Goal: Task Accomplishment & Management: Use online tool/utility

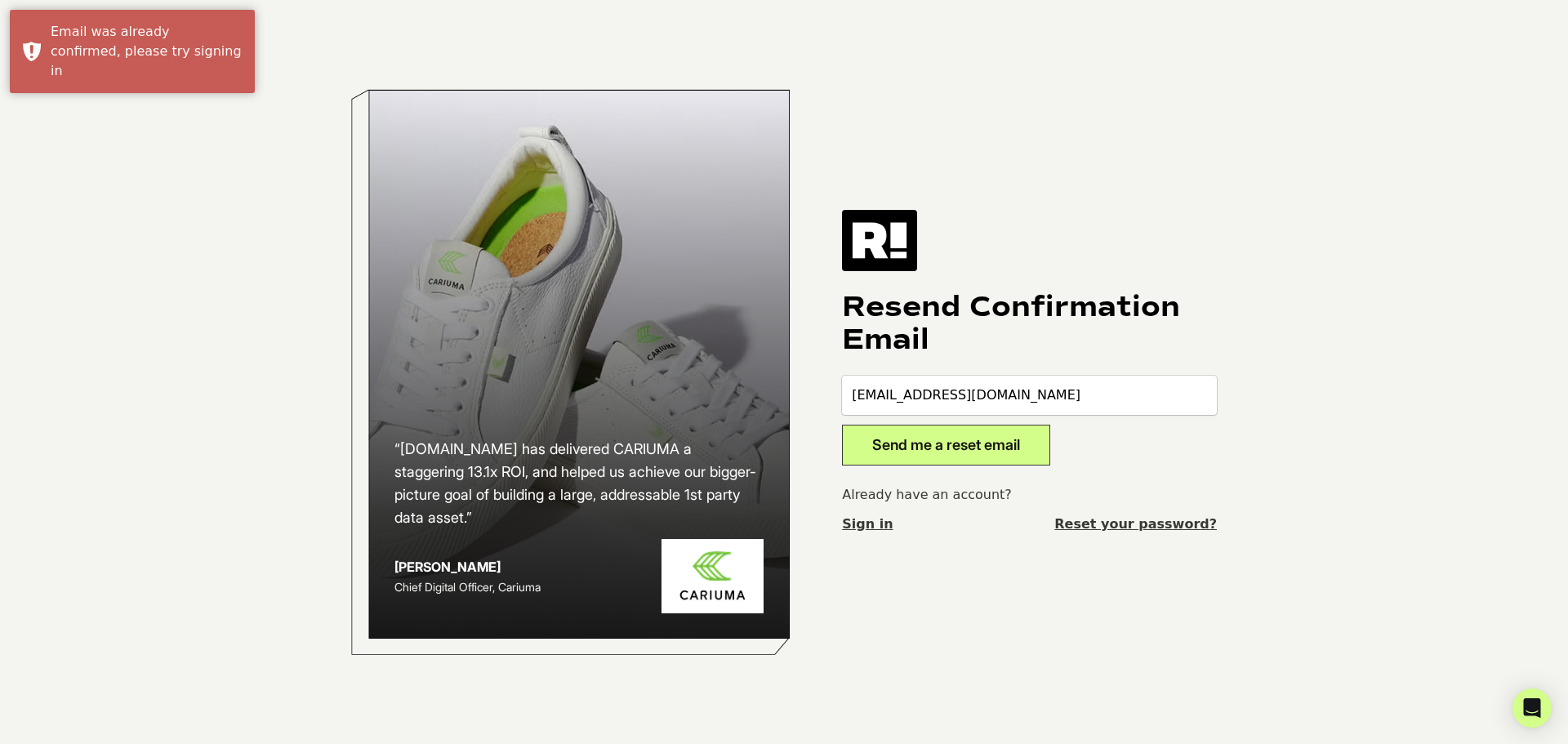
click at [958, 452] on button "Send me a reset email" at bounding box center [945, 445] width 208 height 41
click at [854, 523] on link "Sign in" at bounding box center [867, 524] width 50 height 20
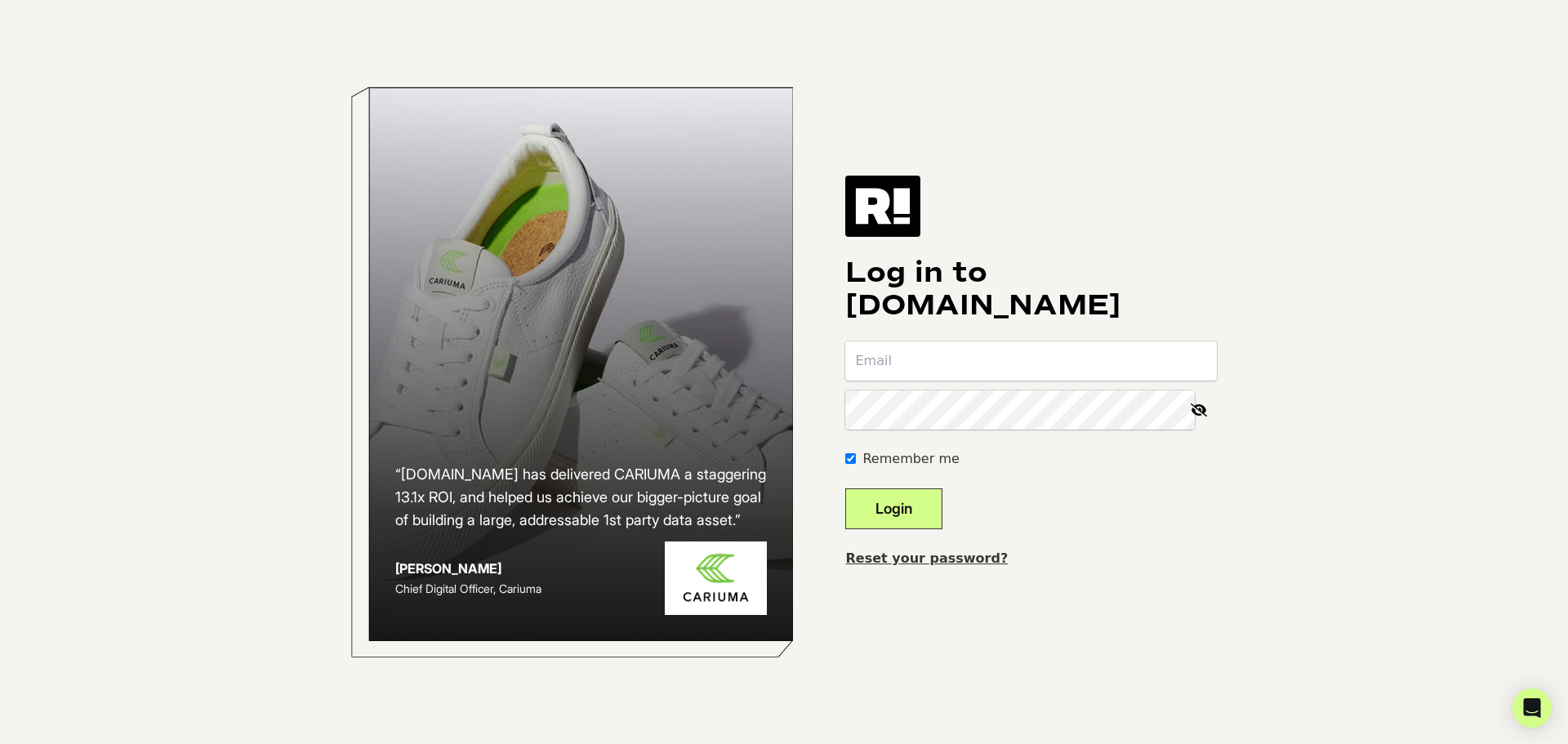
click at [924, 365] on input "email" at bounding box center [1030, 360] width 372 height 39
type input "brianb@hydropeptide.com"
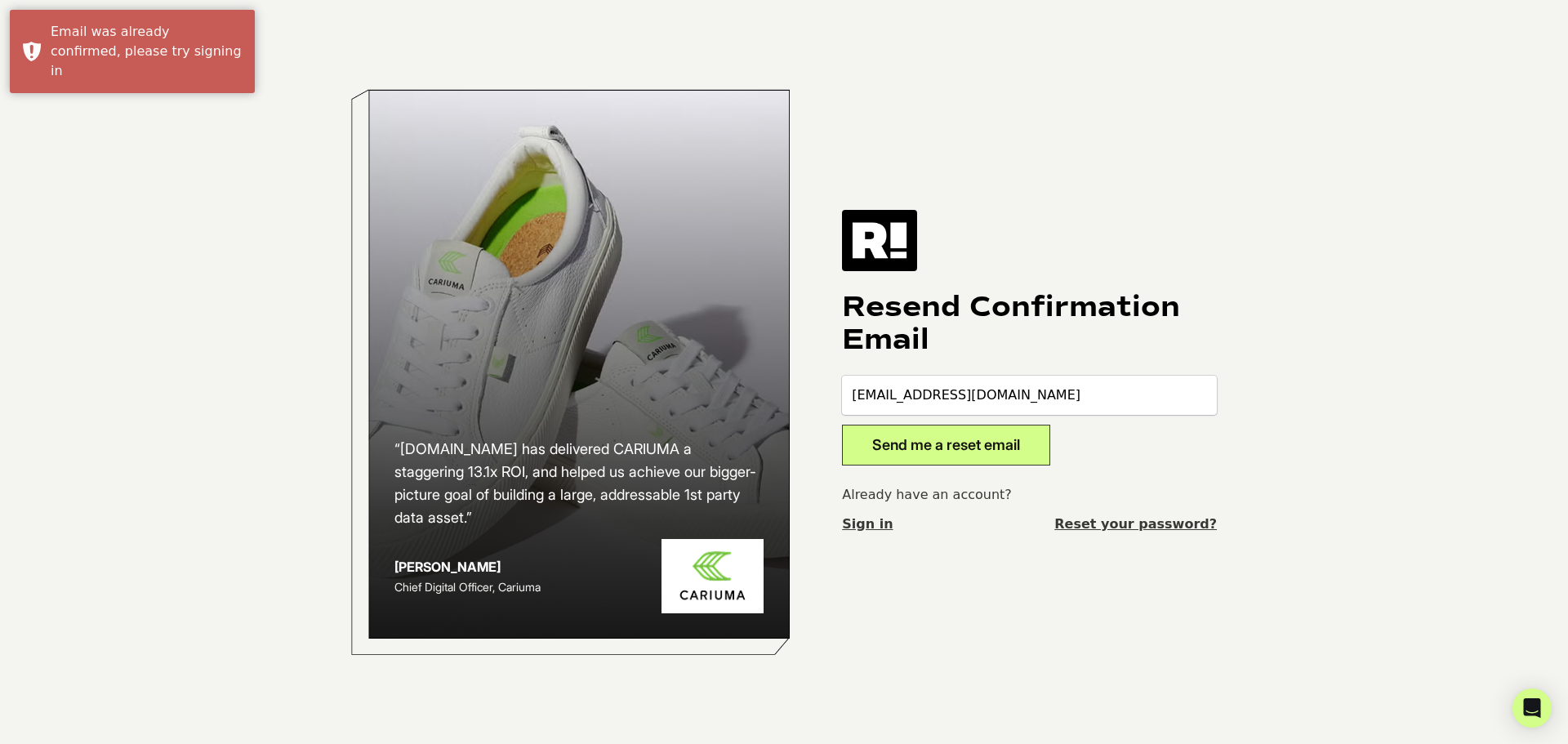
click at [1121, 525] on link "Reset your password?" at bounding box center [1135, 524] width 163 height 20
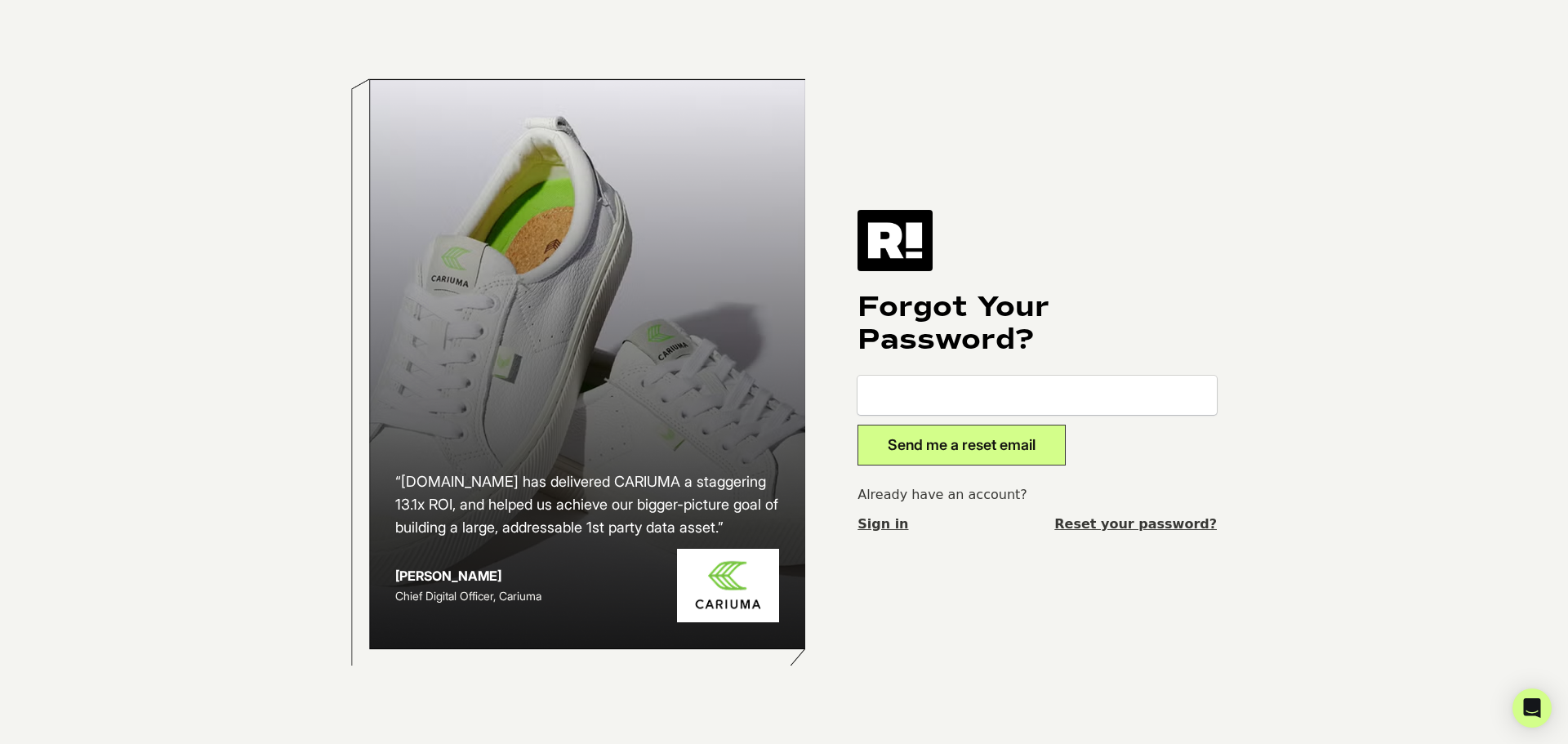
click at [1041, 399] on input "email" at bounding box center [1036, 395] width 359 height 39
type input "brianb@hydropeptide.com"
click at [942, 437] on button "Send me a reset email" at bounding box center [961, 445] width 208 height 41
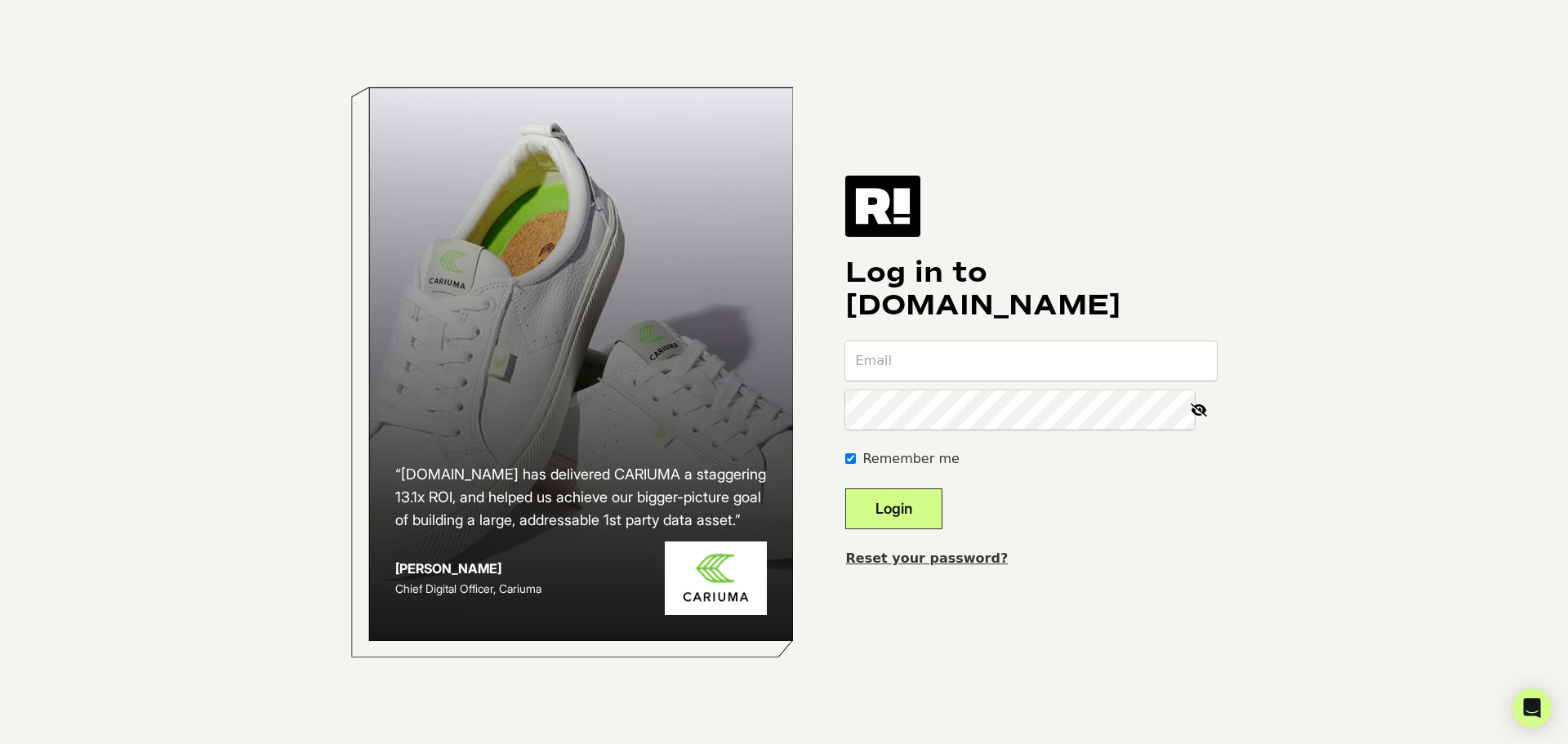
click at [955, 365] on input "email" at bounding box center [1030, 360] width 372 height 39
type input "brianb@hydropeptide.com"
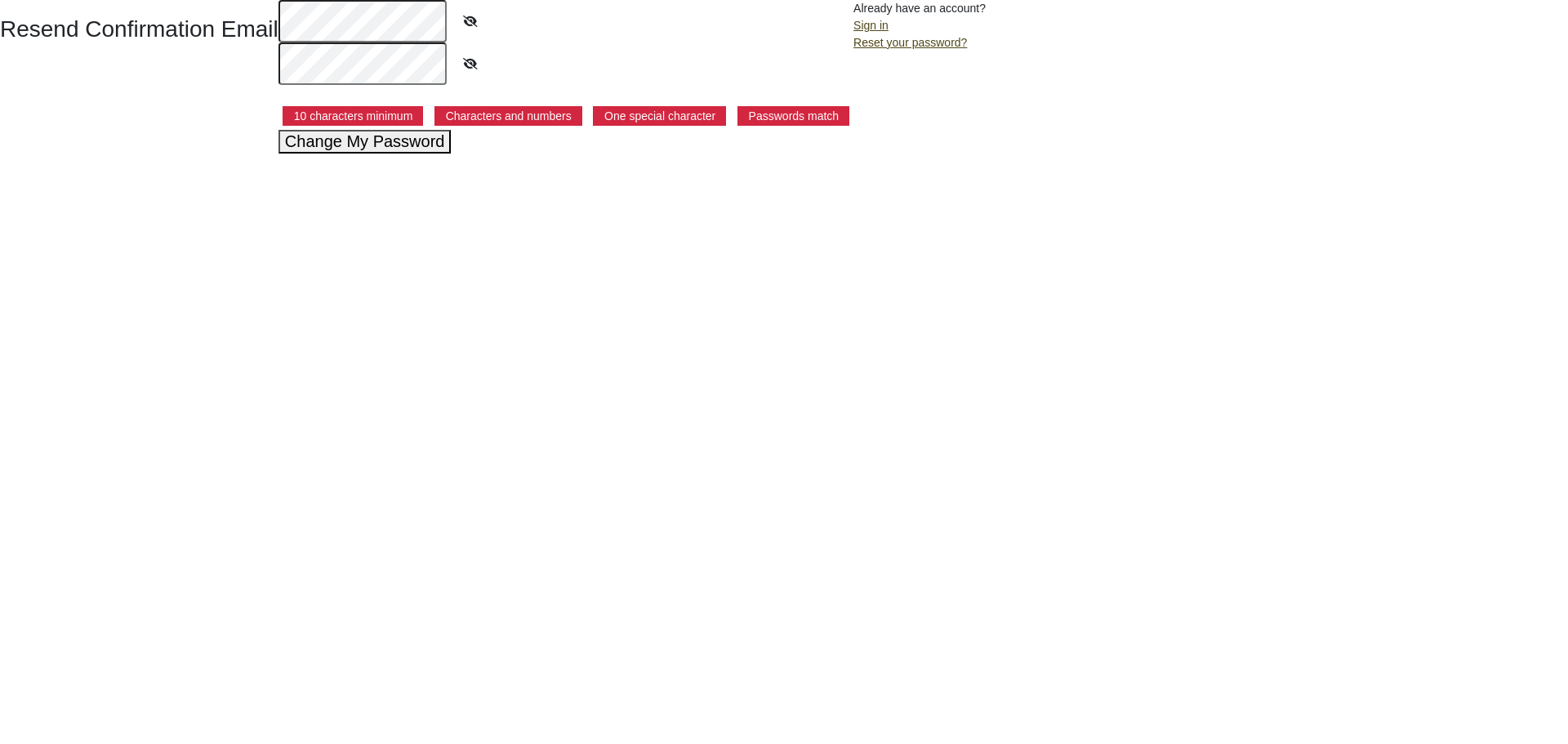
click at [379, 149] on button "Change My Password" at bounding box center [365, 141] width 173 height 23
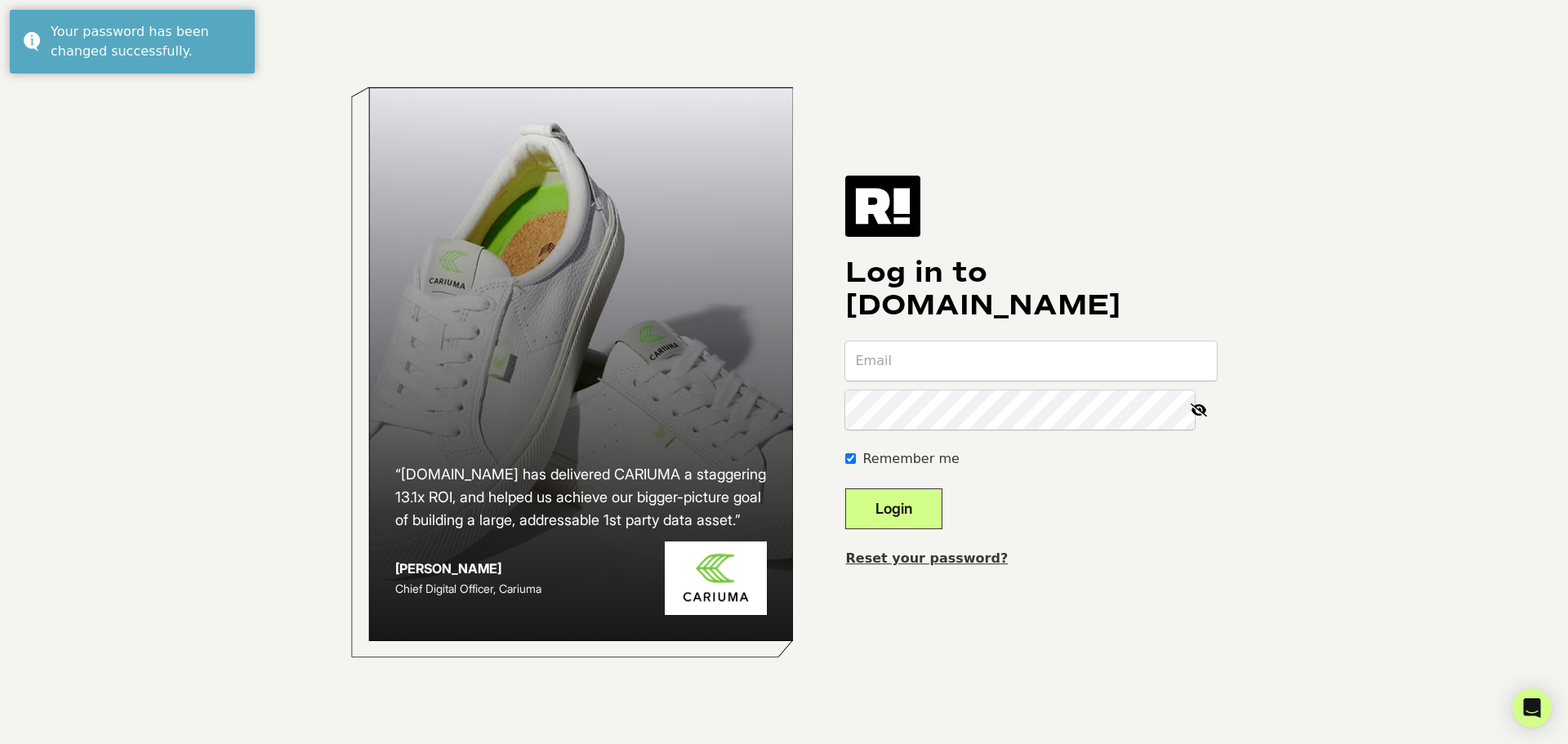
click at [947, 355] on input "email" at bounding box center [1030, 360] width 372 height 39
type input "[EMAIL_ADDRESS][DOMAIN_NAME]"
click at [915, 519] on button "Login" at bounding box center [894, 508] width 97 height 41
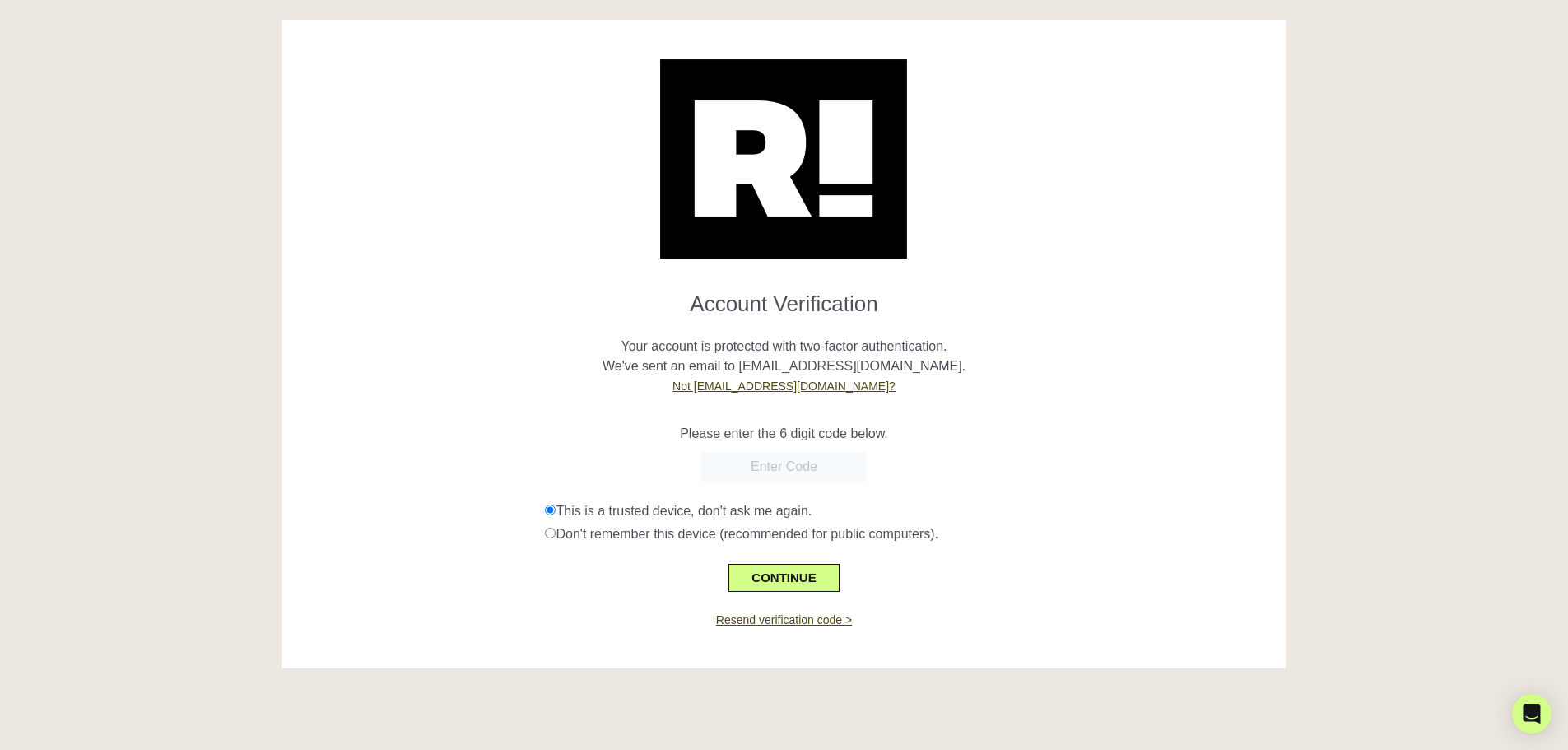
click at [811, 466] on input "text" at bounding box center [783, 467] width 165 height 30
paste input "815943"
type input "815943"
click at [790, 568] on button "CONTINUE" at bounding box center [783, 578] width 110 height 28
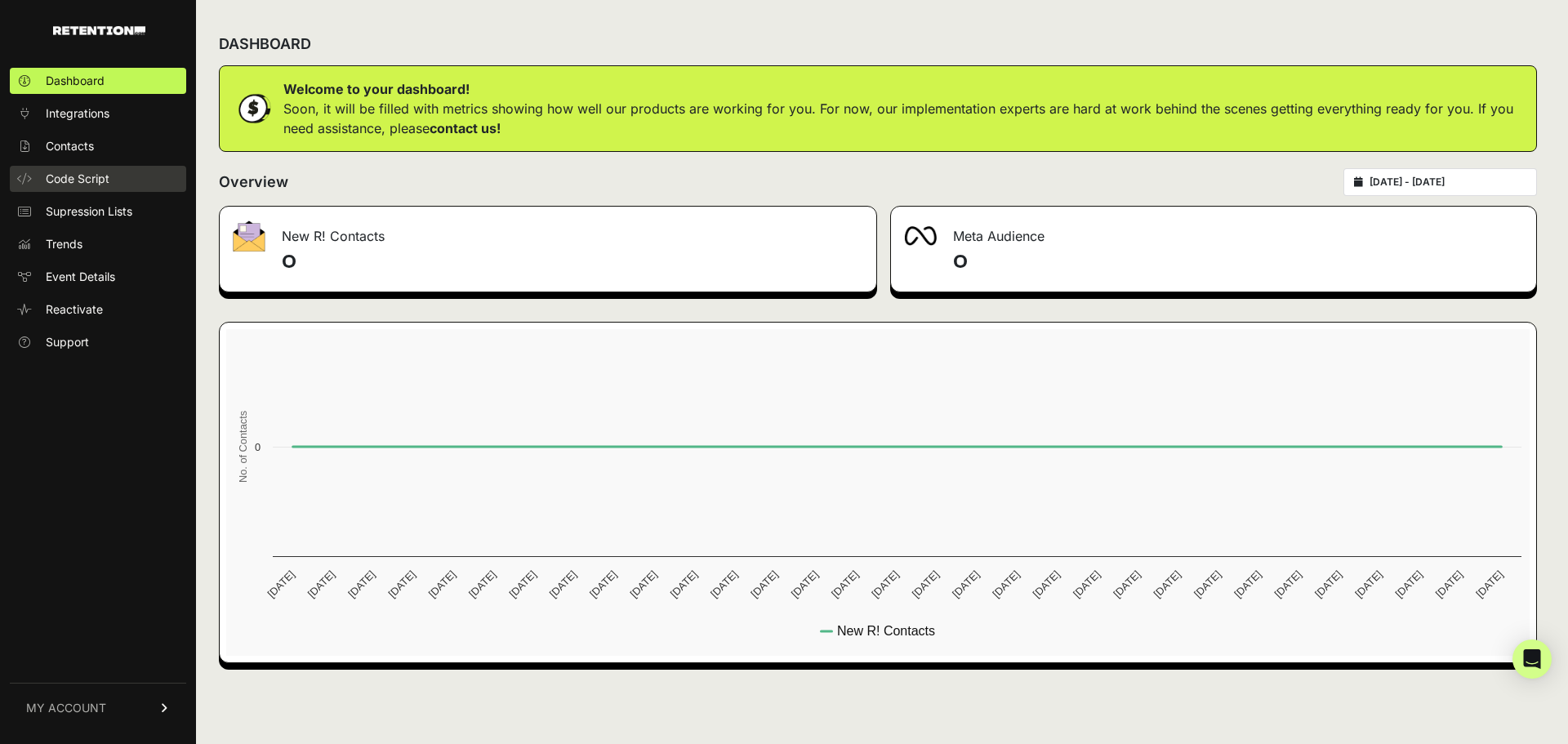
click at [64, 178] on span "Code Script" at bounding box center [77, 178] width 64 height 17
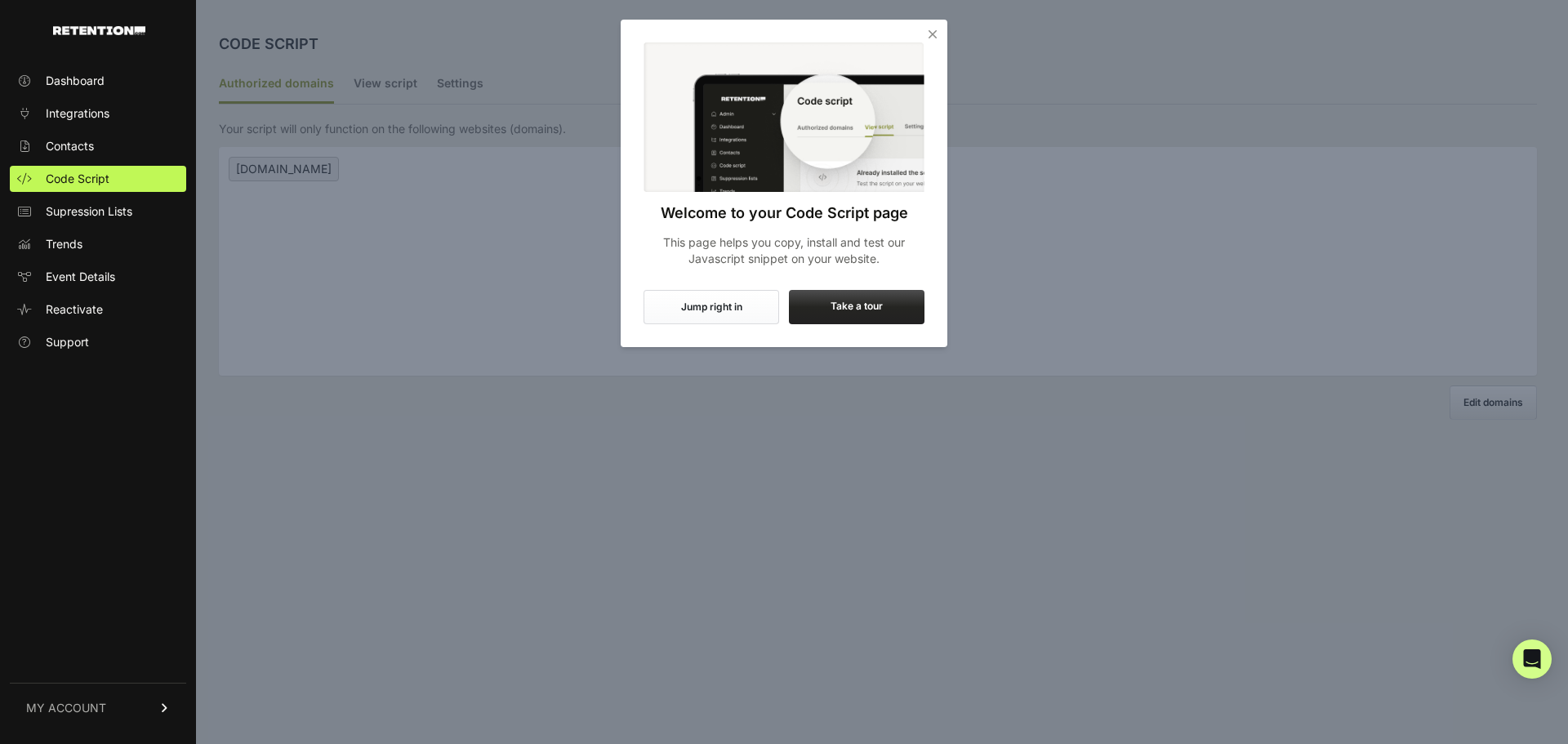
click at [700, 316] on button "Jump right in" at bounding box center [711, 306] width 136 height 34
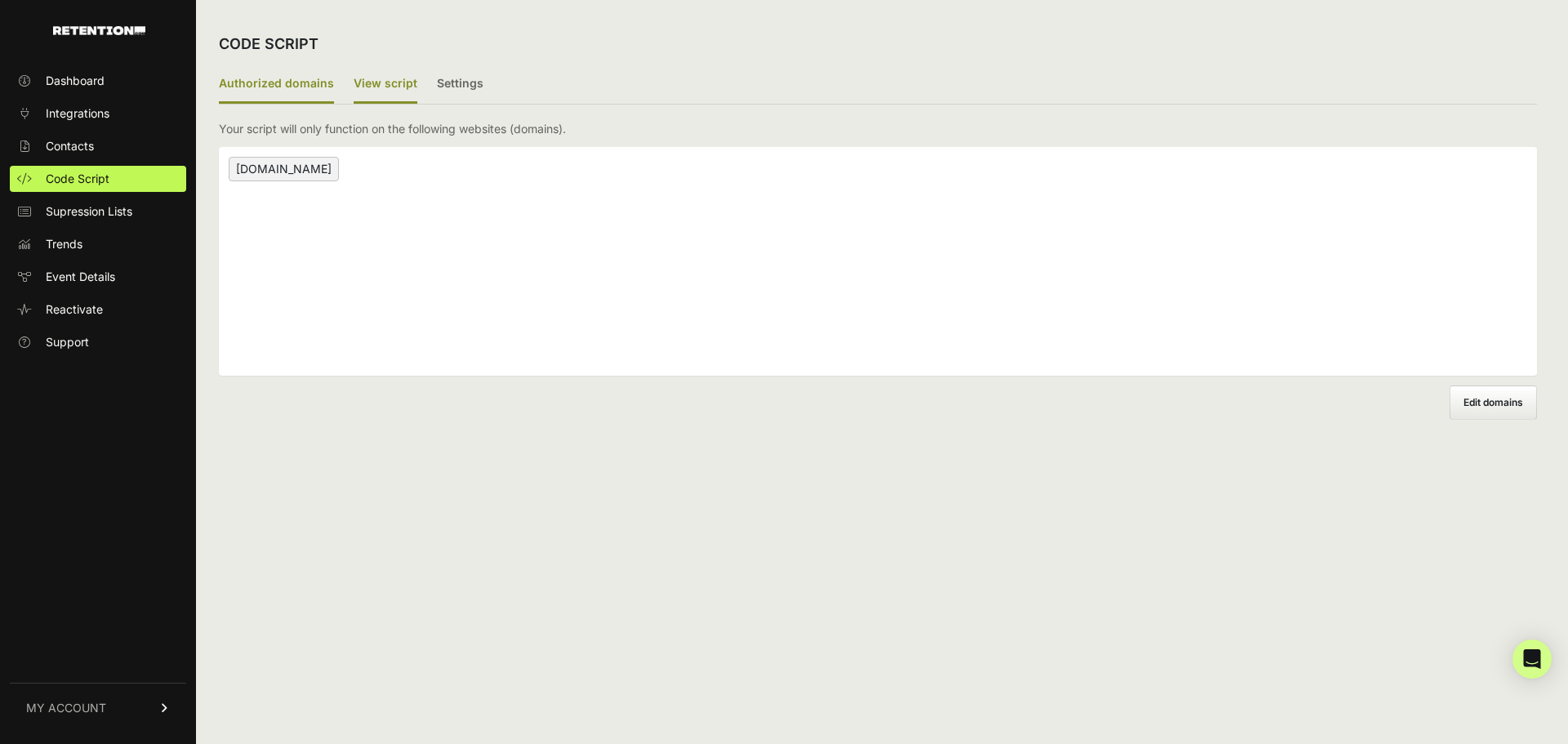
click at [395, 84] on label "View script" at bounding box center [385, 84] width 64 height 38
click at [0, 0] on input "View script" at bounding box center [0, 0] width 0 height 0
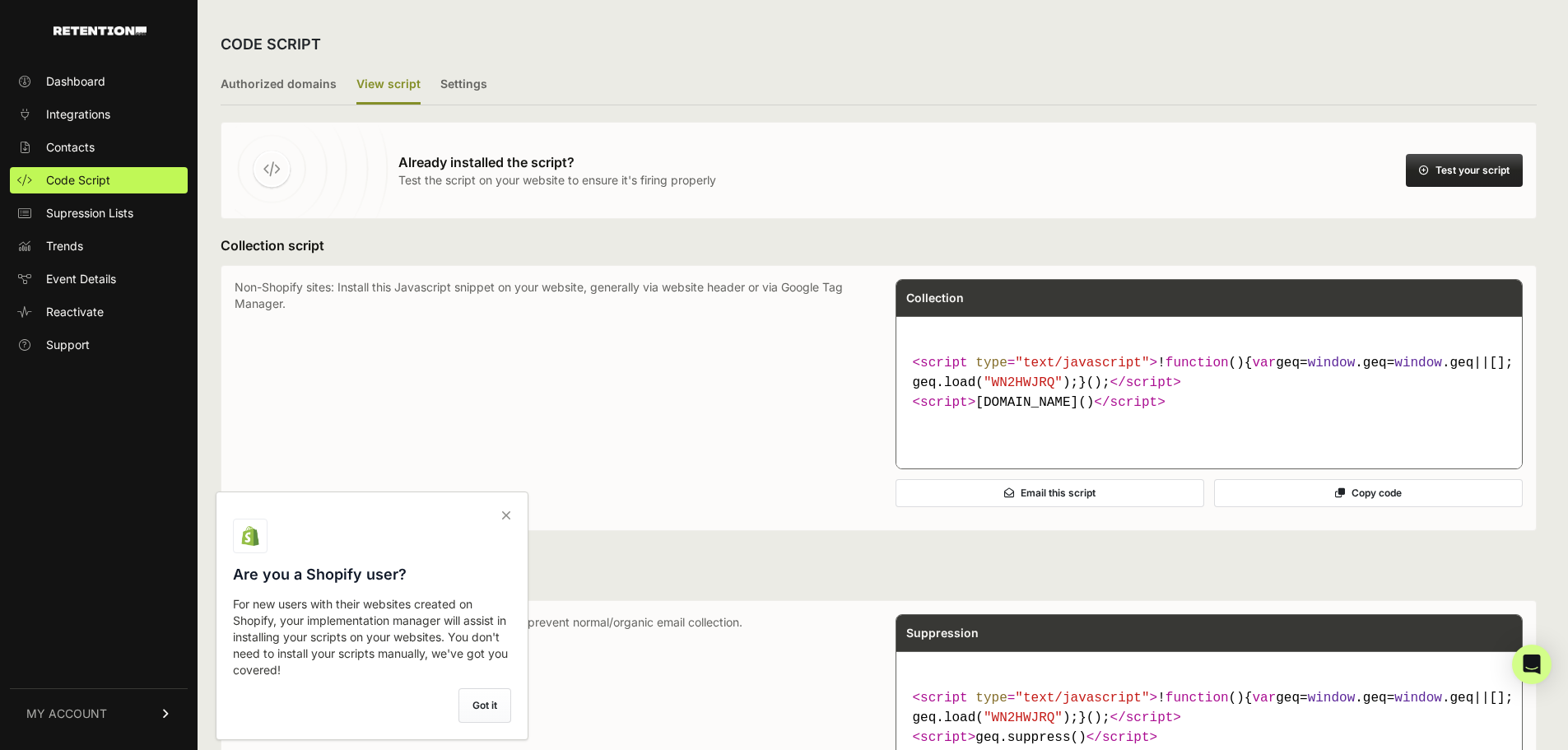
click at [510, 525] on icon at bounding box center [506, 515] width 23 height 26
click at [0, 0] on input "checkbox" at bounding box center [0, 0] width 0 height 0
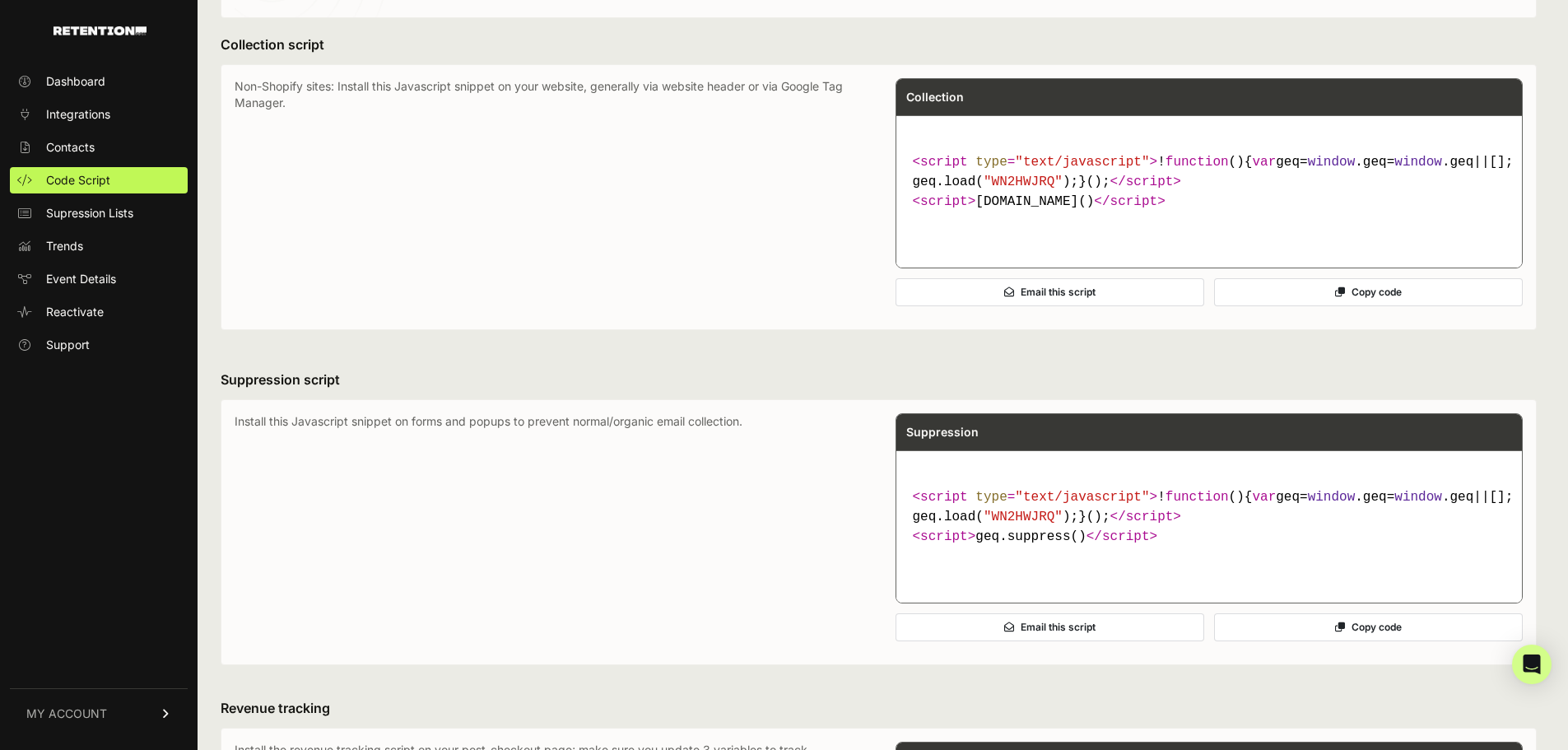
scroll to position [576, 0]
